Goal: Ask a question

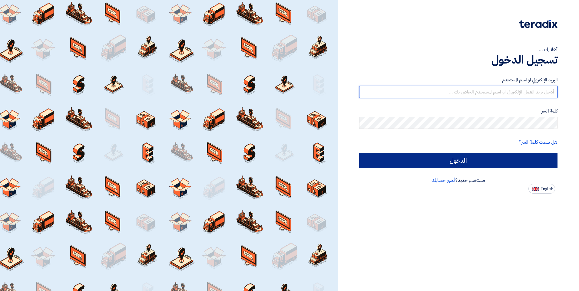
type input "[EMAIL_ADDRESS][DOMAIN_NAME]"
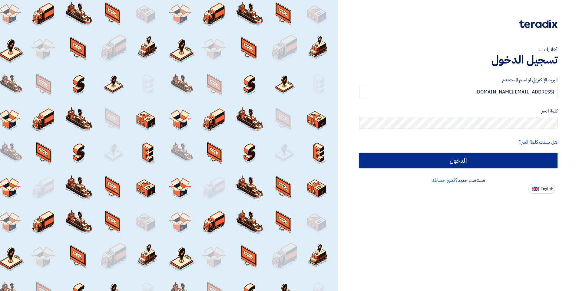
click at [405, 164] on input "الدخول" at bounding box center [458, 160] width 198 height 15
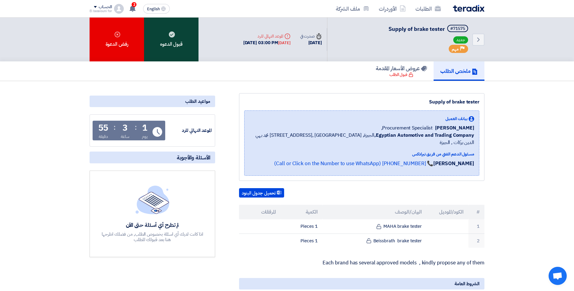
click at [181, 40] on div "قبول الدعوه" at bounding box center [171, 40] width 54 height 44
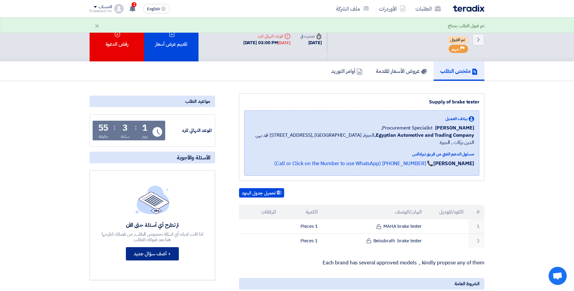
click at [158, 255] on button "+ أضف سؤال جديد" at bounding box center [152, 253] width 53 height 13
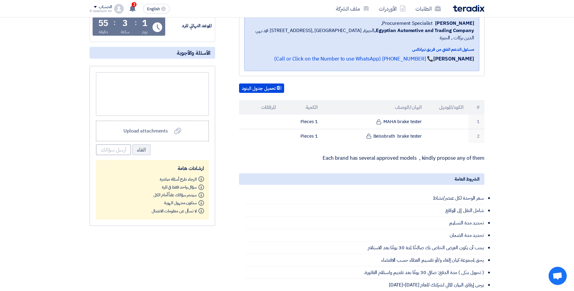
scroll to position [107, 0]
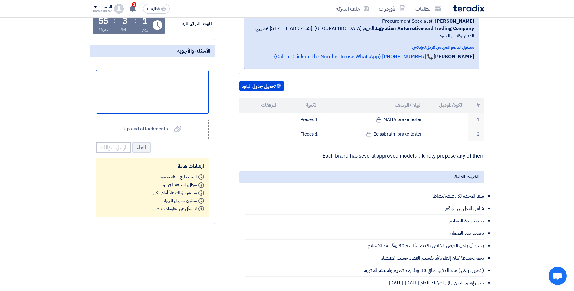
click at [168, 80] on div at bounding box center [152, 92] width 113 height 44
click at [200, 75] on div at bounding box center [152, 92] width 113 height 44
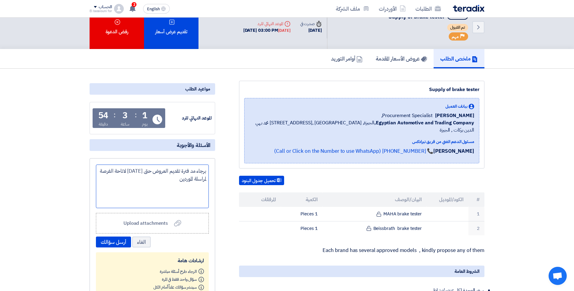
scroll to position [5, 0]
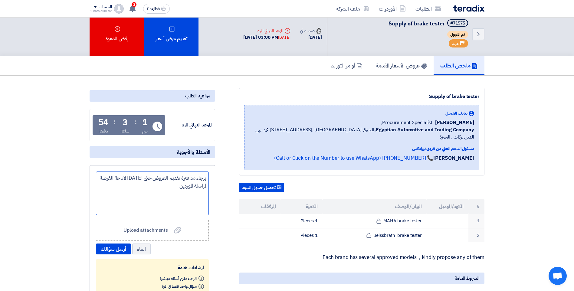
click at [124, 198] on div "برجاء مد فترة تقديم العروض حتى [DATE] لاتاحة الفرصة لمراسلة الموردين" at bounding box center [152, 194] width 113 height 44
click at [108, 251] on button "أرسل سؤالك" at bounding box center [113, 249] width 35 height 11
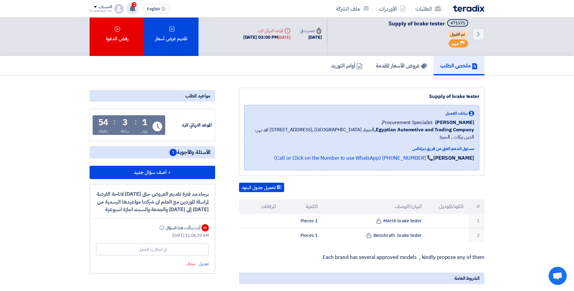
click at [135, 9] on use at bounding box center [133, 8] width 6 height 7
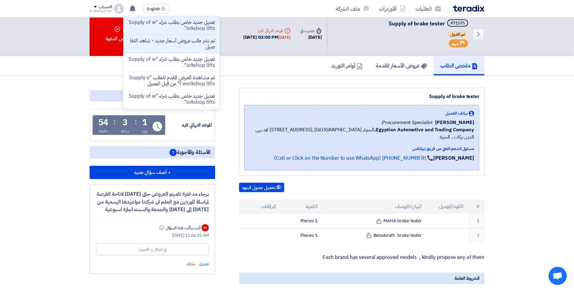
drag, startPoint x: 170, startPoint y: 21, endPoint x: 159, endPoint y: 24, distance: 11.5
click at [159, 24] on p "تعديل جديد خاص بطلب شراء "Supply of workshop lifts"." at bounding box center [171, 25] width 87 height 12
